Goal: Download file/media

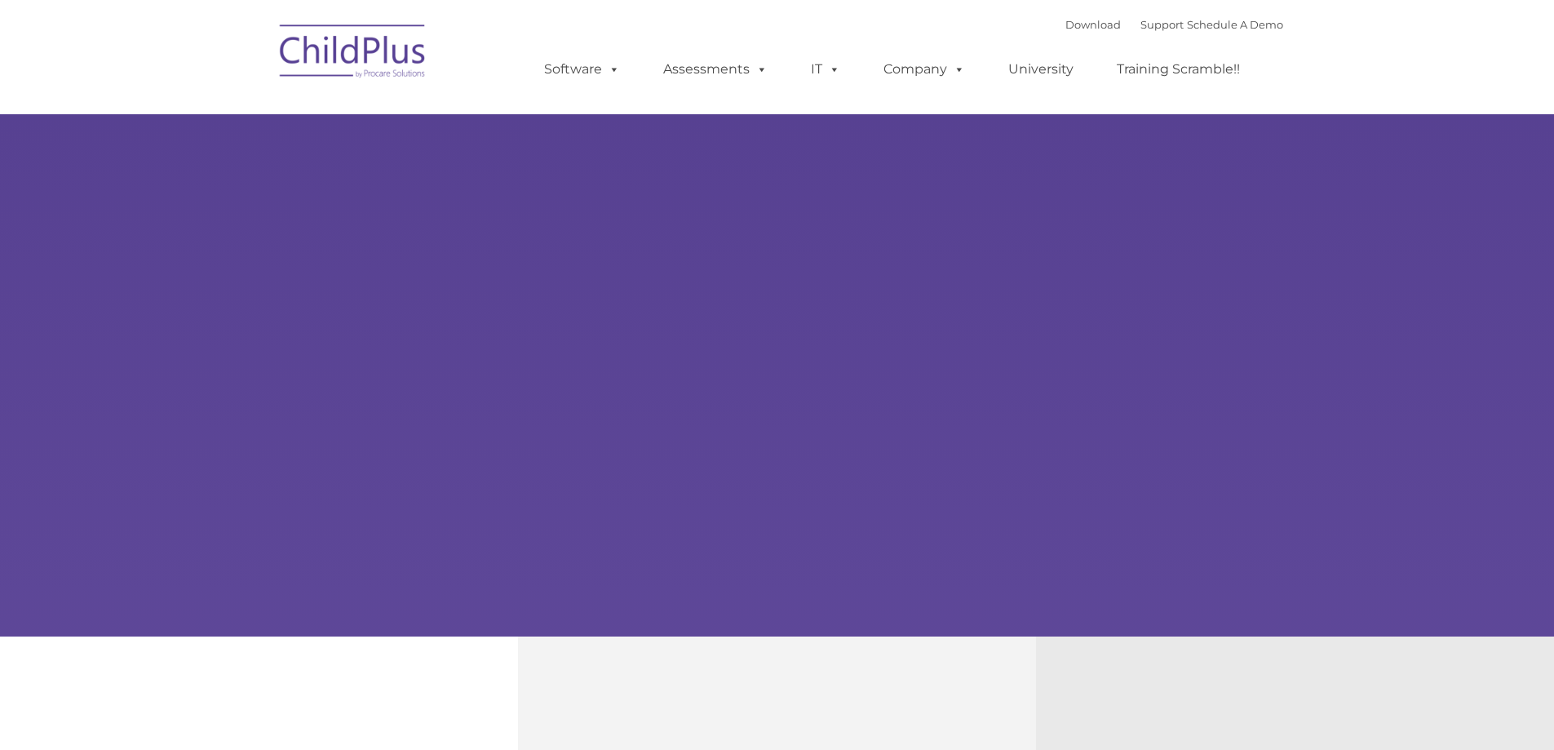
type input ""
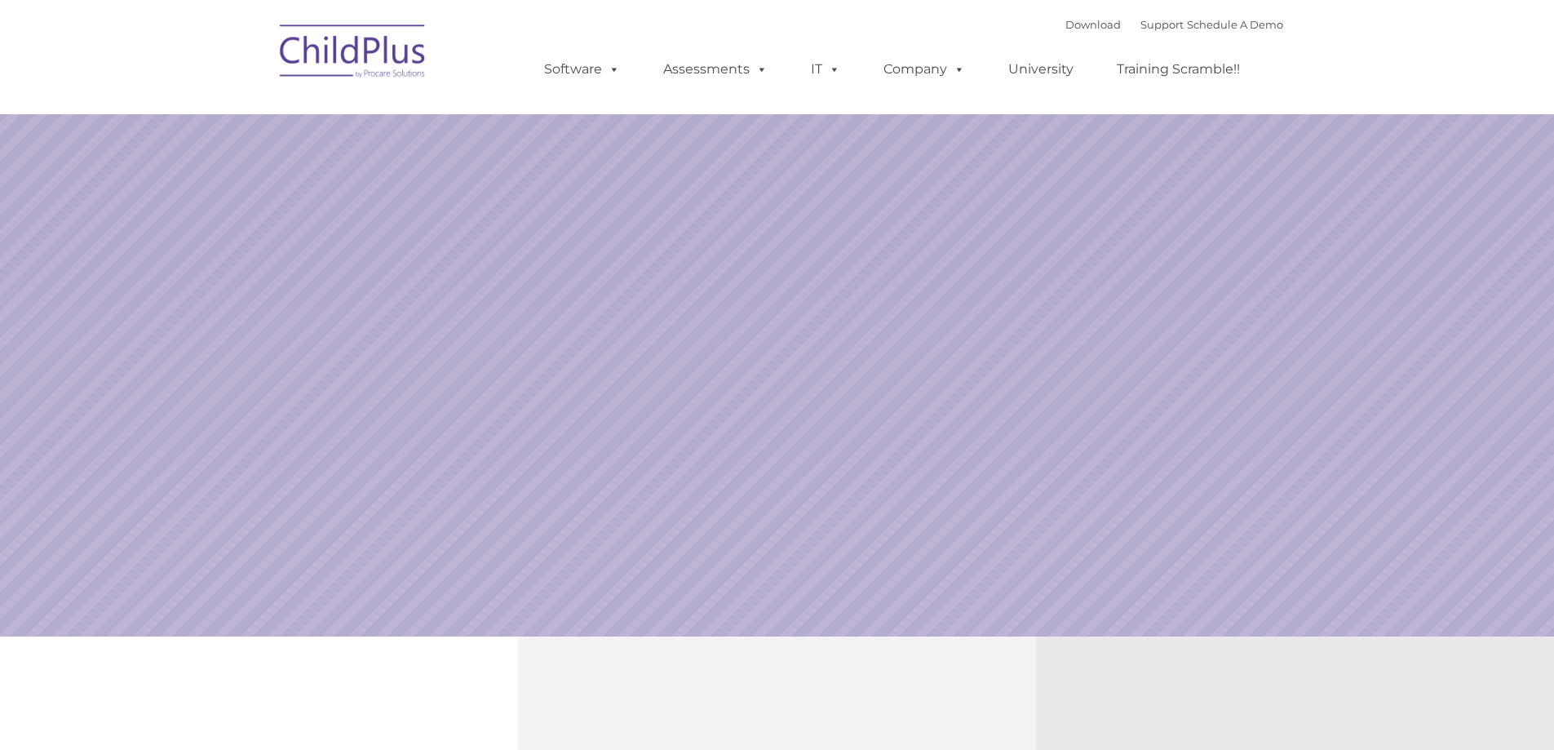
select select "MEDIUM"
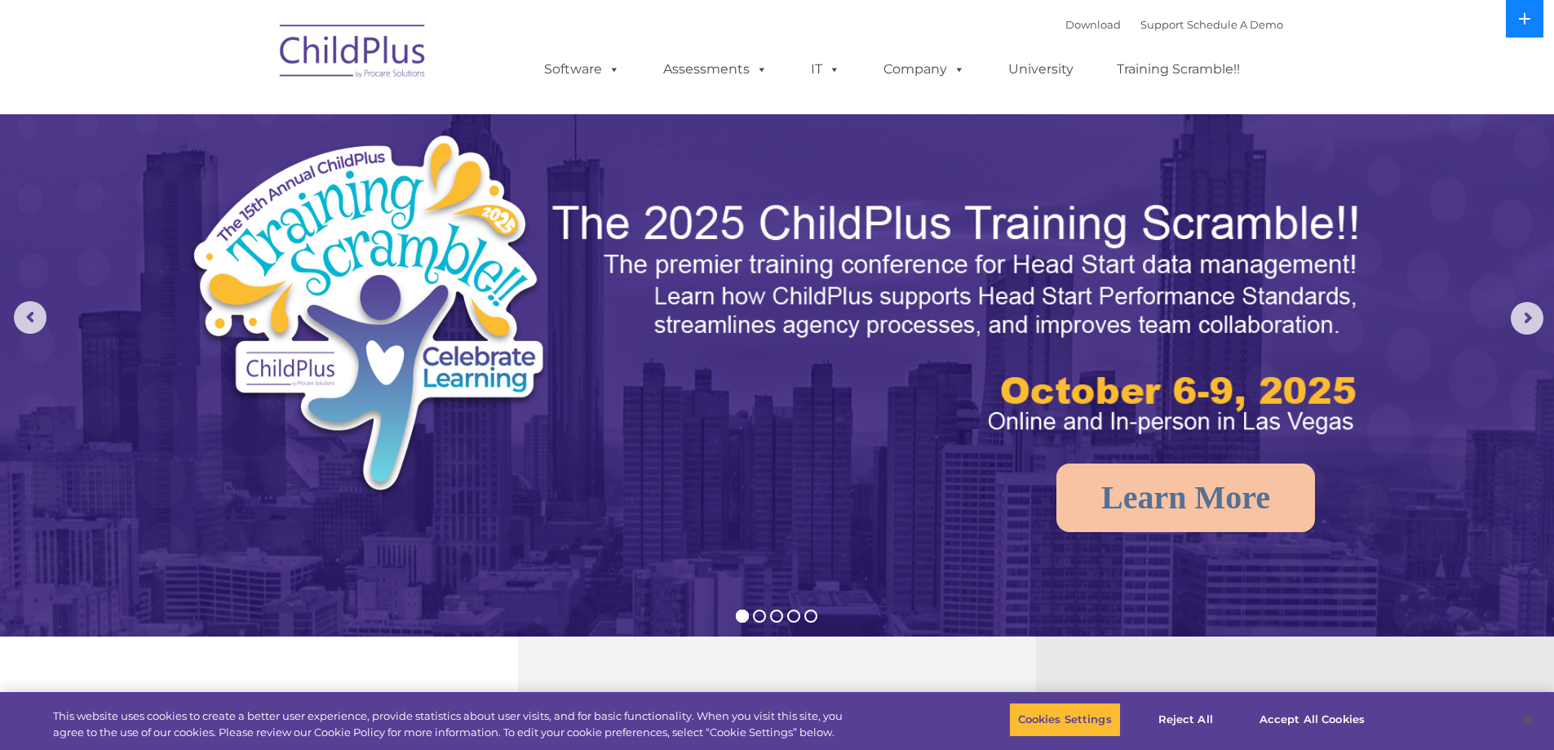
click at [1523, 23] on icon at bounding box center [1524, 18] width 13 height 13
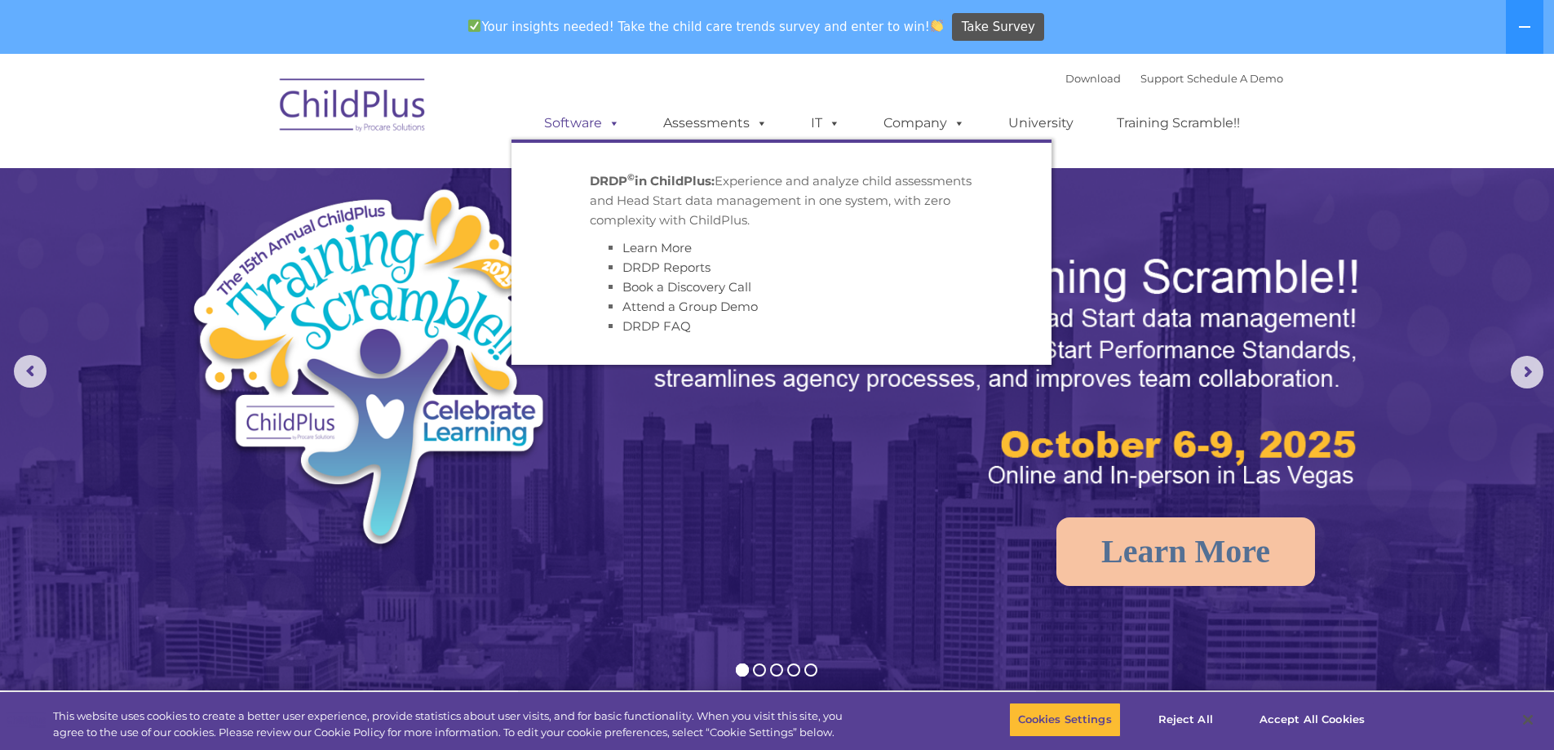
click at [578, 130] on link "Software" at bounding box center [582, 123] width 108 height 33
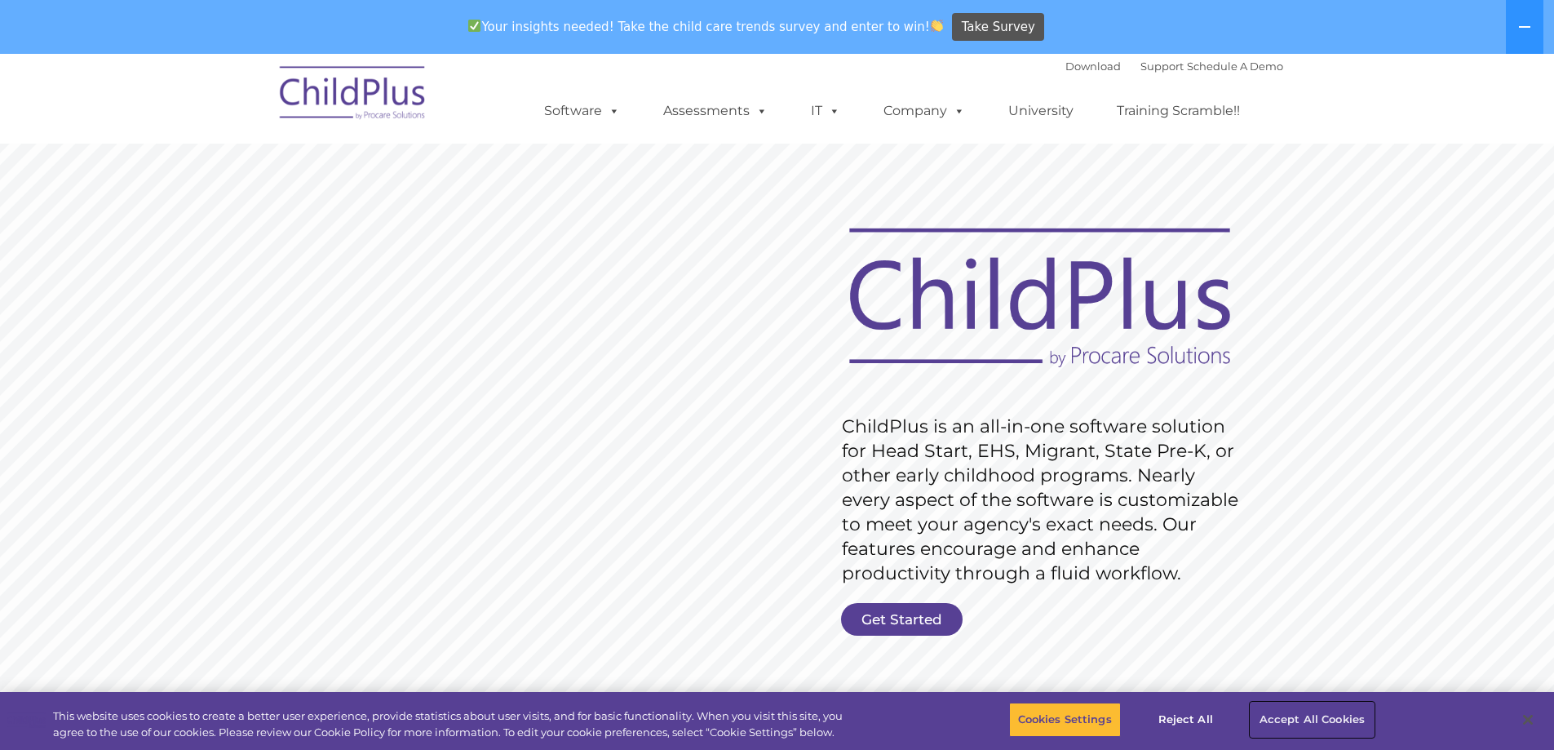
click at [1326, 715] on button "Accept All Cookies" at bounding box center [1311, 719] width 123 height 34
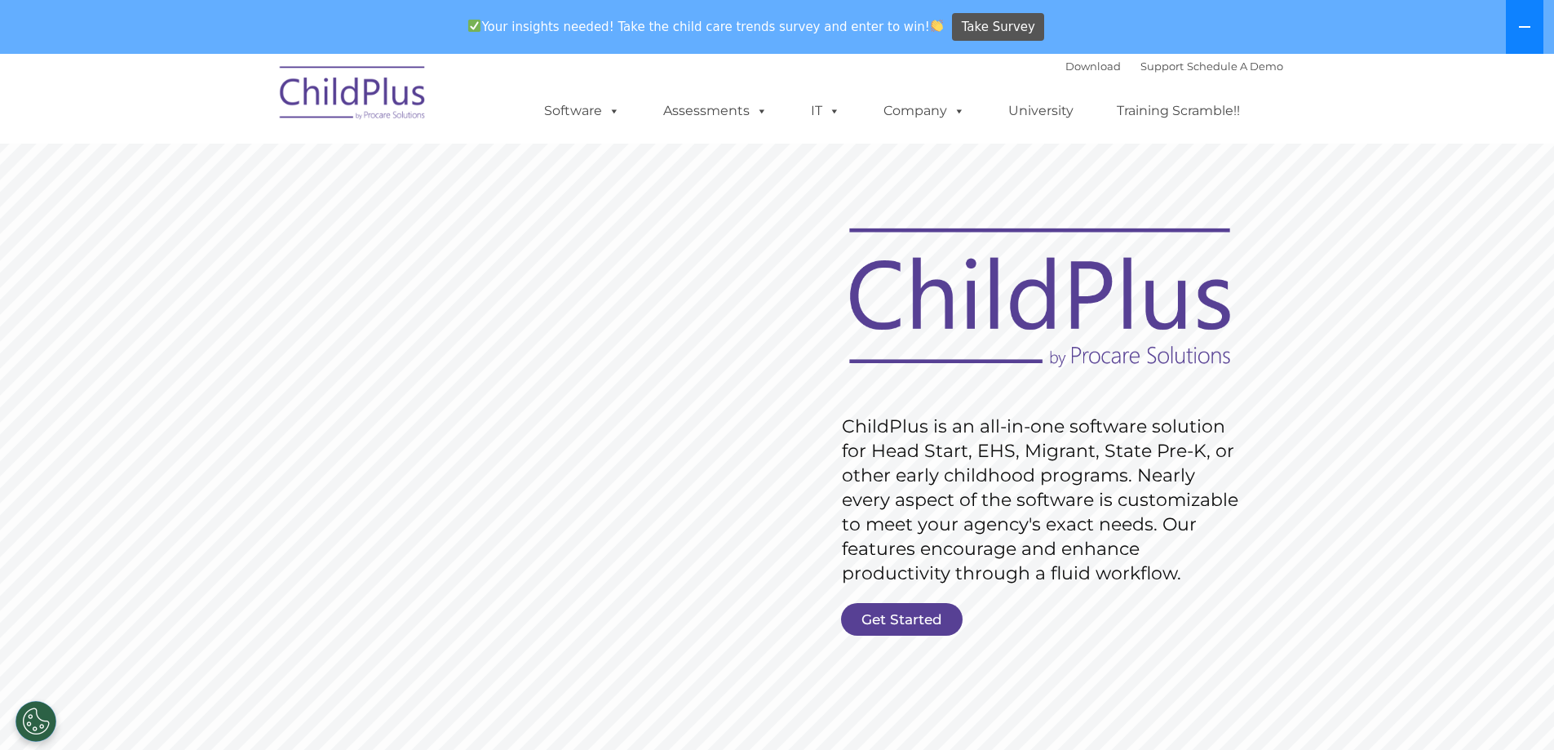
click at [1522, 35] on button at bounding box center [1525, 27] width 38 height 54
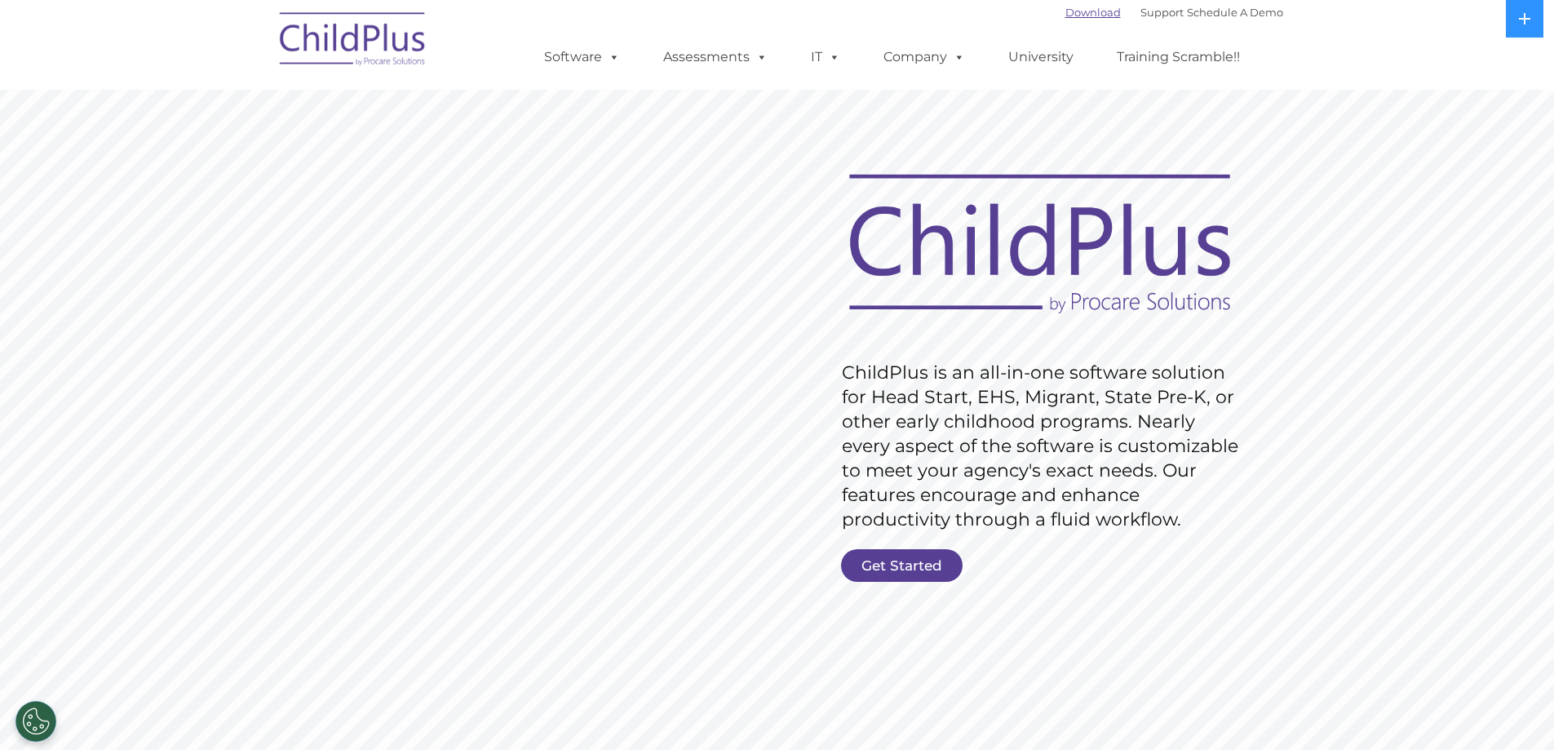
click at [1088, 11] on link "Download" at bounding box center [1092, 12] width 55 height 13
